Goal: Transaction & Acquisition: Purchase product/service

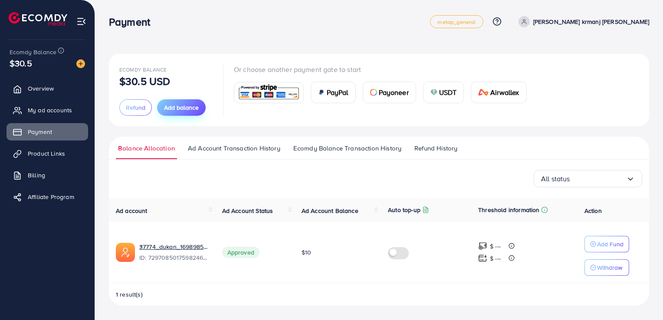
click at [171, 112] on span "Add balance" at bounding box center [181, 107] width 35 height 9
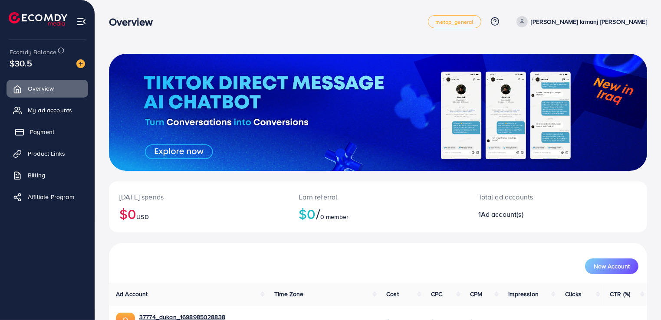
click at [49, 129] on span "Payment" at bounding box center [42, 132] width 24 height 9
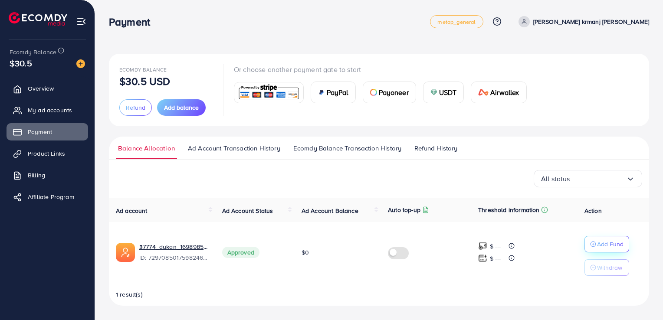
click at [602, 243] on p "Add Fund" at bounding box center [610, 244] width 26 height 10
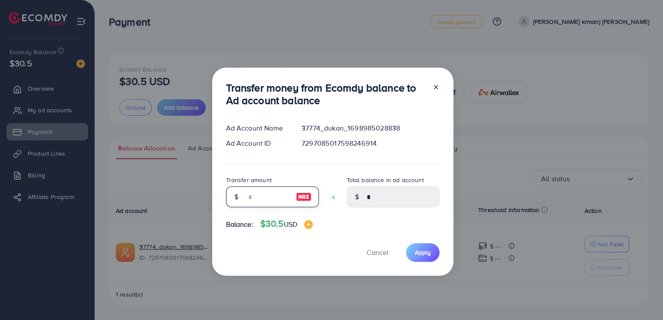
click at [288, 194] on input "number" at bounding box center [267, 197] width 43 height 21
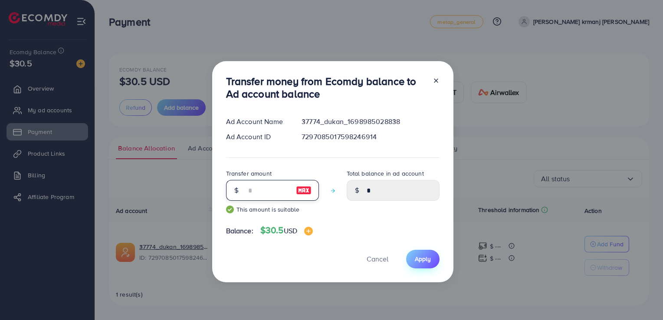
type input "**"
click at [426, 259] on span "Apply" at bounding box center [423, 259] width 16 height 9
